Goal: Check status

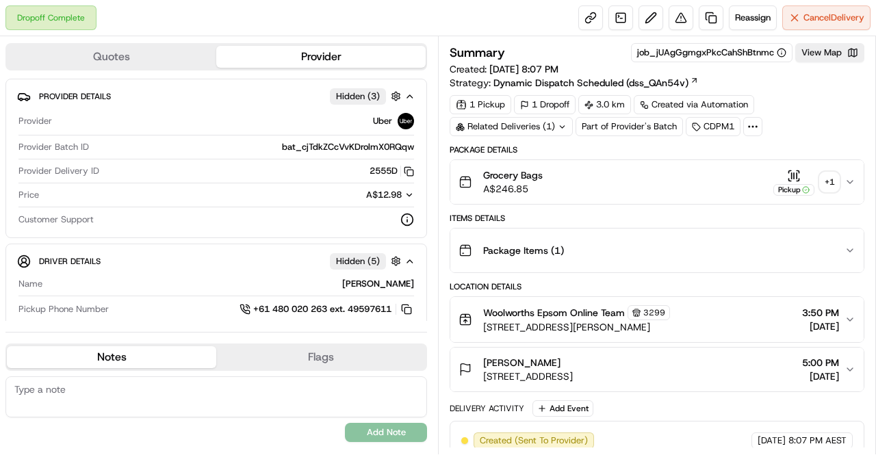
click at [831, 176] on div "+ 1" at bounding box center [828, 181] width 19 height 19
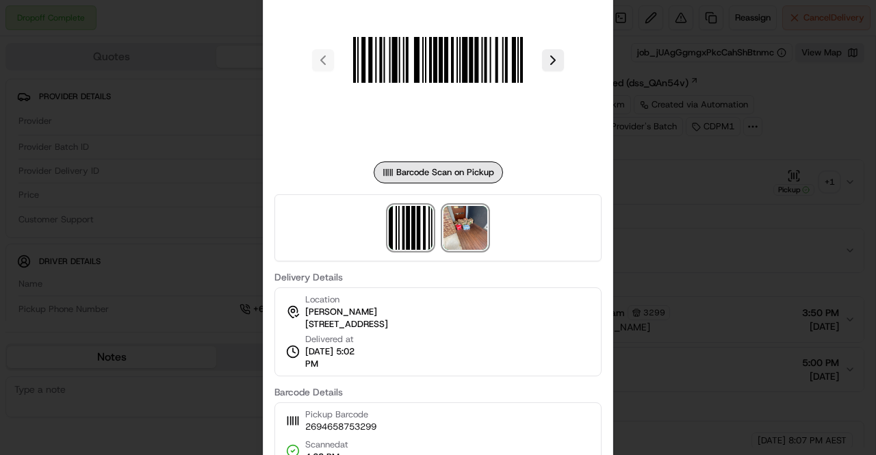
click at [458, 230] on img at bounding box center [465, 228] width 44 height 44
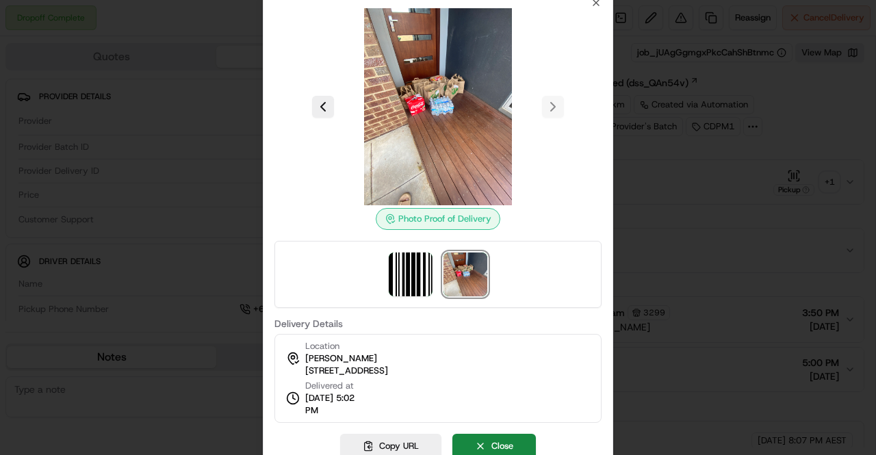
click at [670, 237] on div at bounding box center [438, 227] width 876 height 455
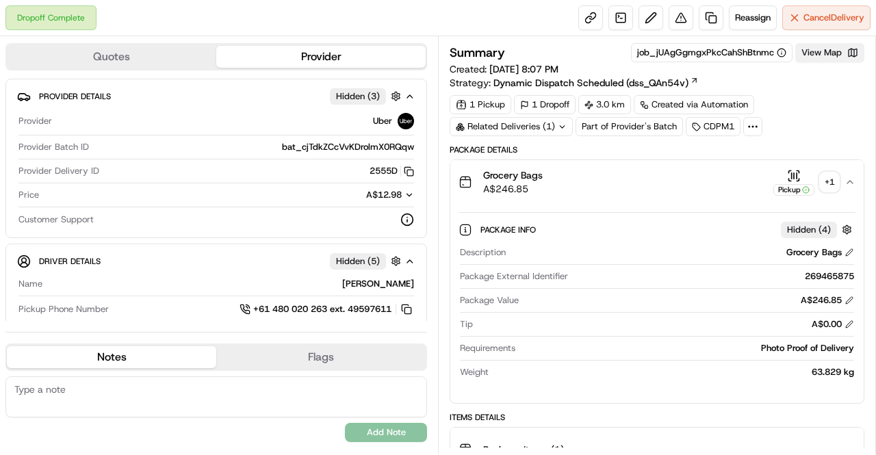
click at [813, 55] on button "View Map" at bounding box center [829, 52] width 69 height 19
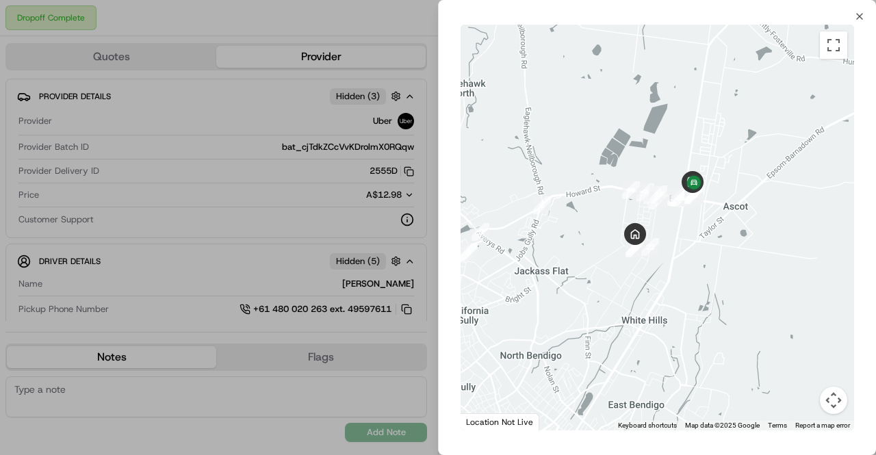
drag, startPoint x: 748, startPoint y: 246, endPoint x: 618, endPoint y: 258, distance: 130.5
click at [618, 258] on div at bounding box center [656, 228] width 393 height 406
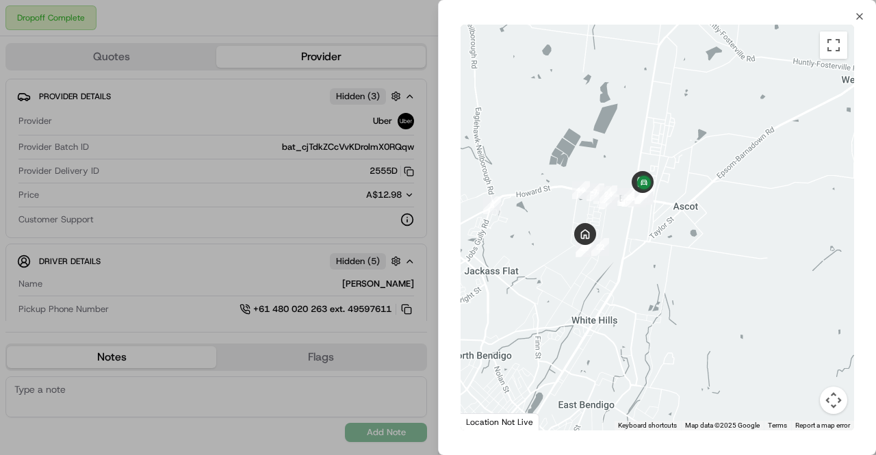
click at [829, 397] on button "Map camera controls" at bounding box center [832, 399] width 27 height 27
click at [800, 330] on button "Zoom in" at bounding box center [798, 331] width 27 height 27
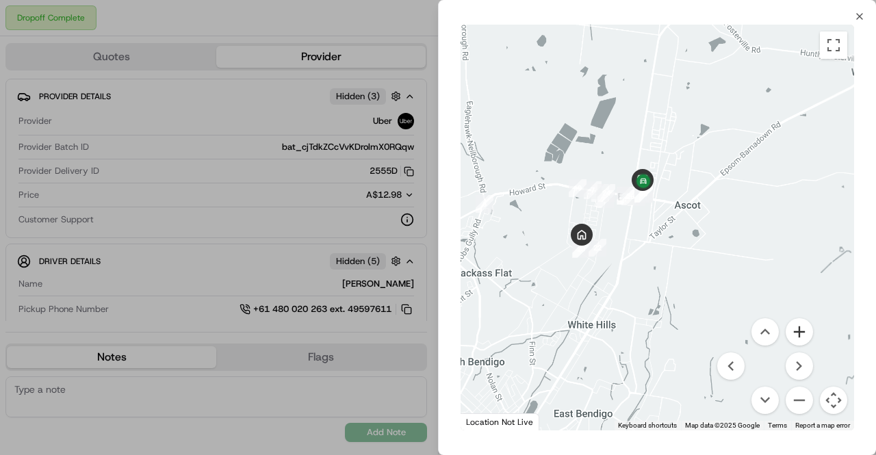
click at [800, 330] on button "Zoom in" at bounding box center [798, 331] width 27 height 27
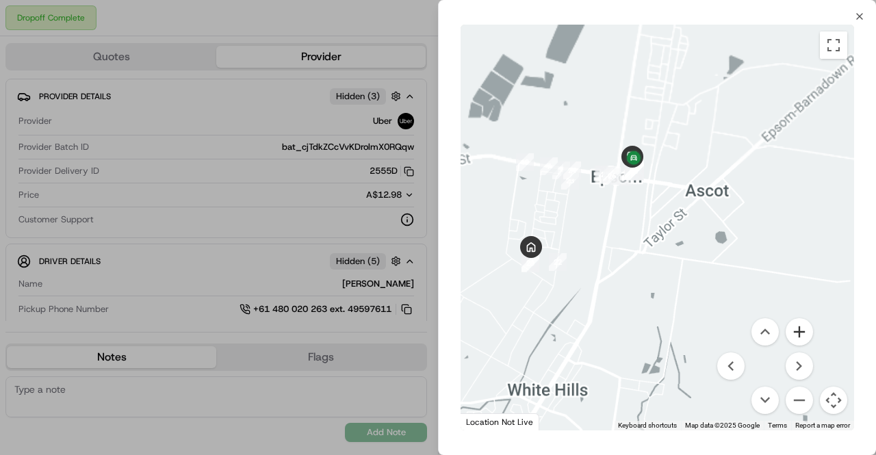
click at [800, 330] on button "Zoom in" at bounding box center [798, 331] width 27 height 27
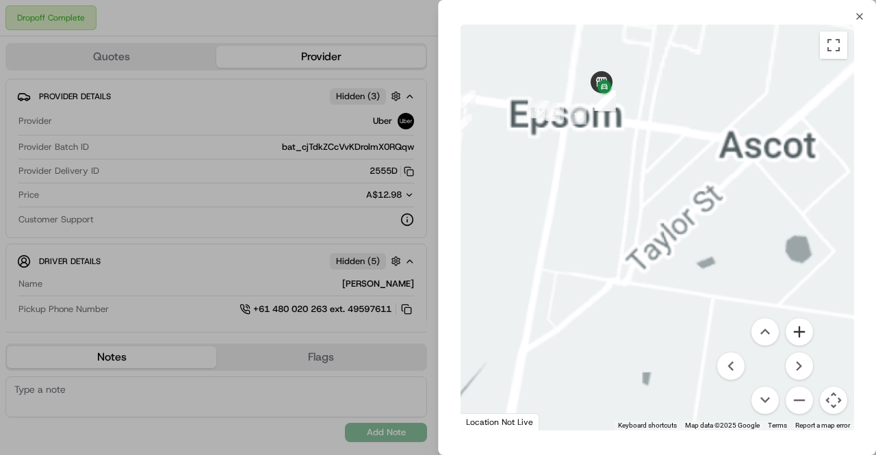
click at [800, 330] on button "Zoom in" at bounding box center [798, 331] width 27 height 27
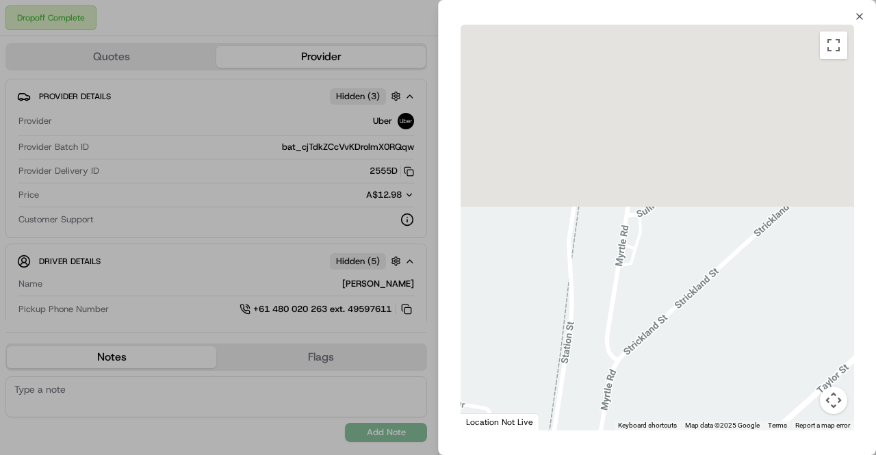
drag, startPoint x: 625, startPoint y: 168, endPoint x: 670, endPoint y: 441, distance: 276.6
click at [669, 438] on div "Close ← Move left → Move right ↑ Move up ↓ Move down + Zoom in - Zoom out Home …" at bounding box center [657, 227] width 438 height 455
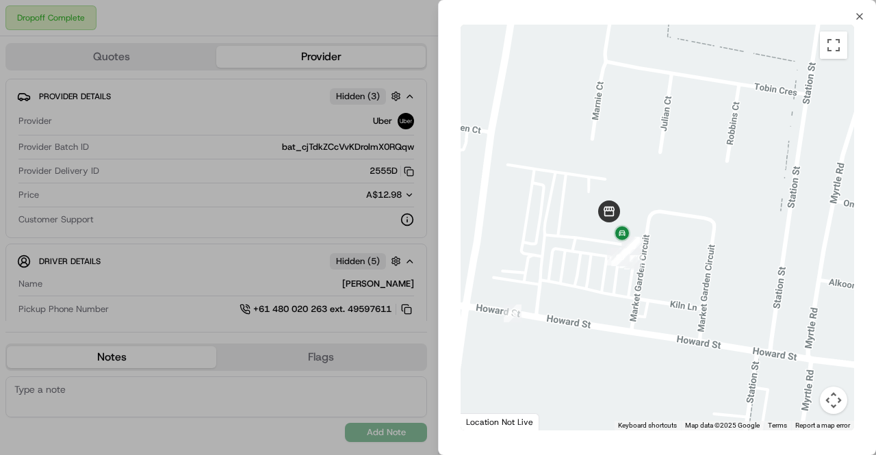
drag, startPoint x: 613, startPoint y: 221, endPoint x: 653, endPoint y: 75, distance: 151.0
click at [653, 75] on div at bounding box center [656, 228] width 393 height 406
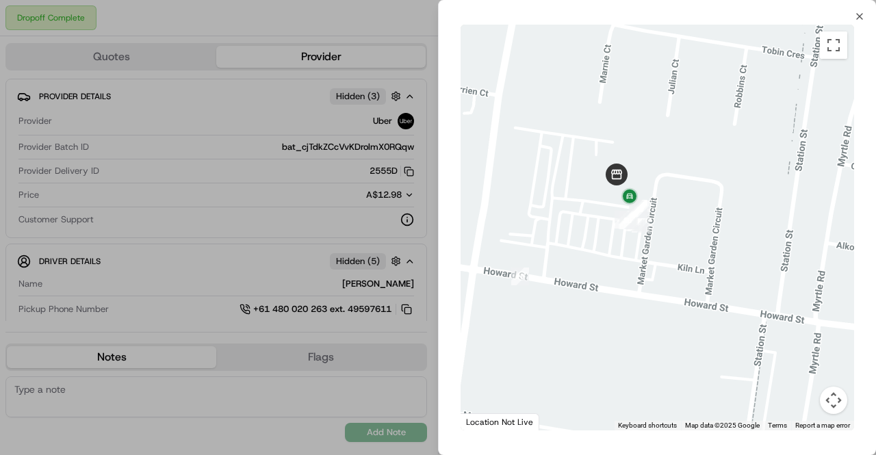
click at [832, 395] on button "Map camera controls" at bounding box center [832, 399] width 27 height 27
click at [791, 328] on button "Zoom in" at bounding box center [798, 331] width 27 height 27
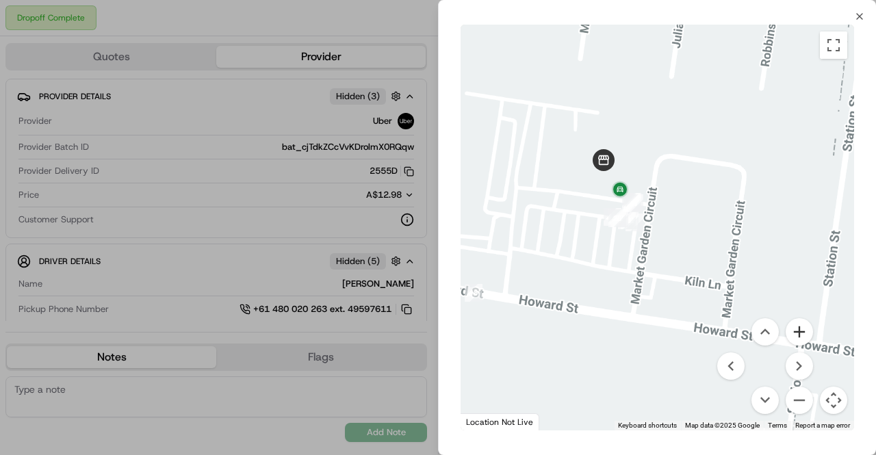
click at [791, 328] on button "Zoom in" at bounding box center [798, 331] width 27 height 27
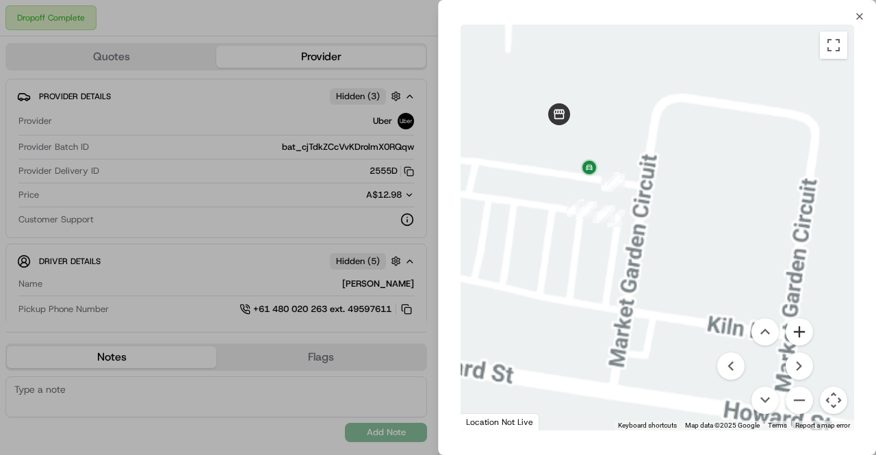
click at [791, 328] on button "Zoom in" at bounding box center [798, 331] width 27 height 27
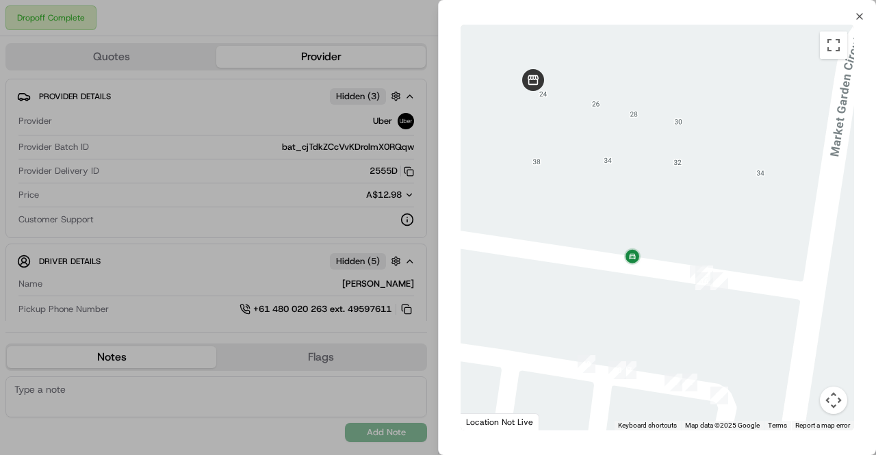
drag, startPoint x: 640, startPoint y: 116, endPoint x: 875, endPoint y: 399, distance: 367.8
click at [875, 399] on div "← Move left → Move right ↑ Move up ↓ Move down + Zoom in - Zoom out Home Jump l…" at bounding box center [656, 227] width 437 height 411
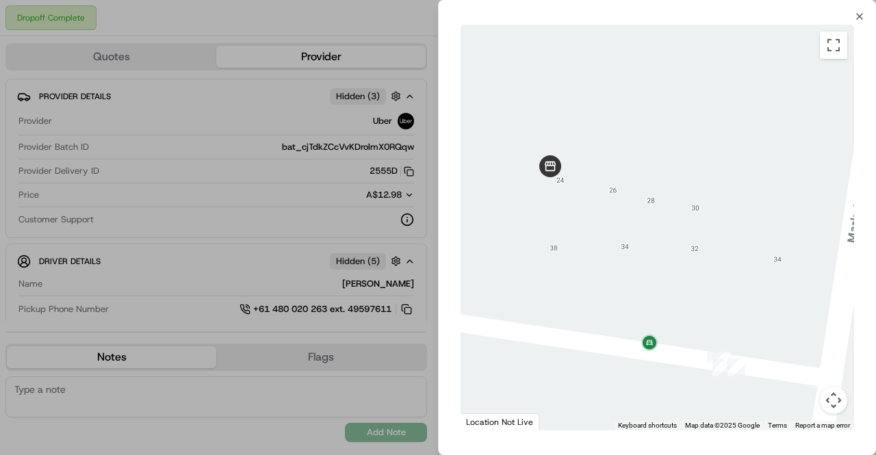
click at [283, 181] on div at bounding box center [438, 227] width 876 height 455
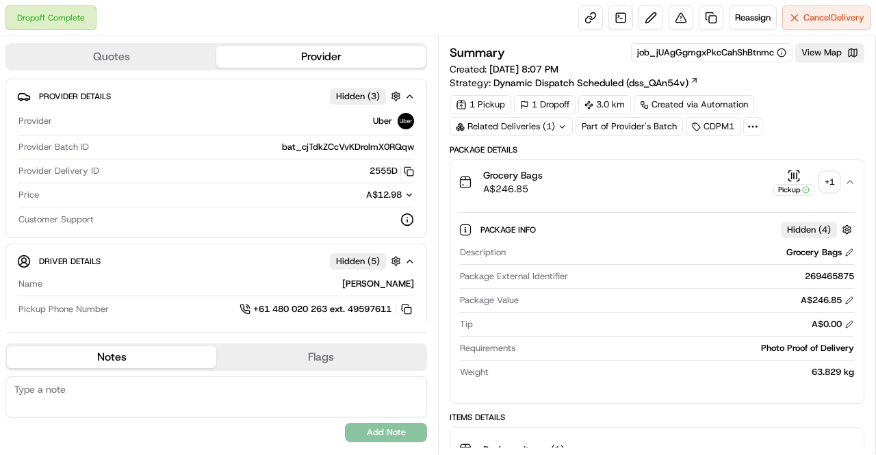
click at [851, 185] on icon "button" at bounding box center [849, 181] width 11 height 11
